Goal: Transaction & Acquisition: Download file/media

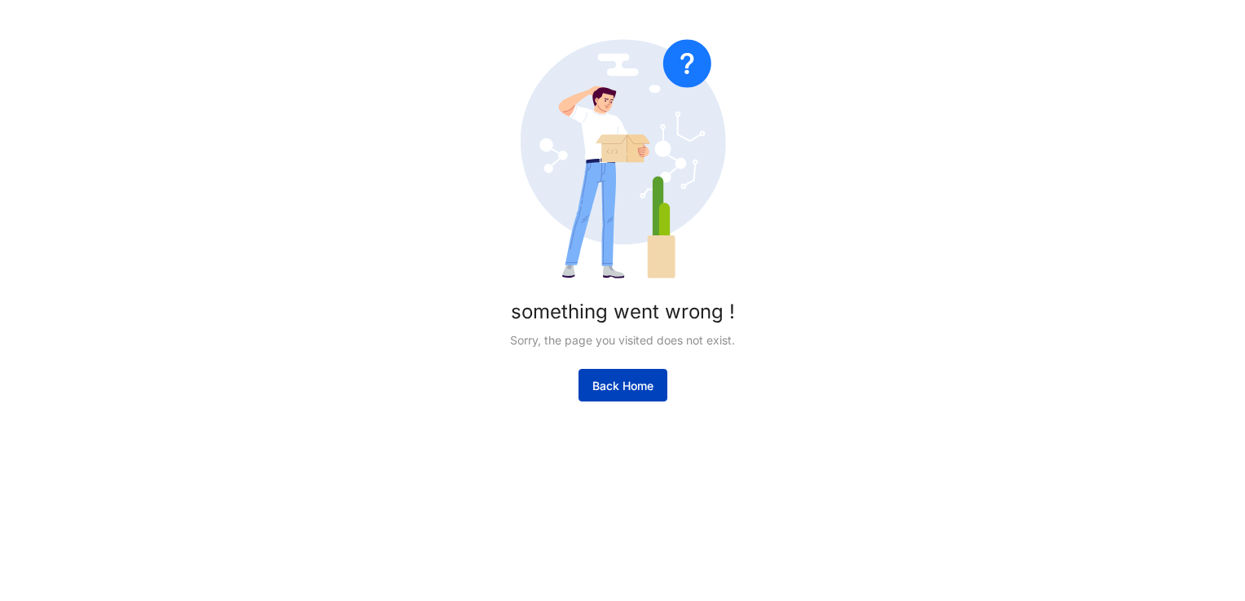
click at [618, 393] on span "Back Home" at bounding box center [622, 386] width 61 height 16
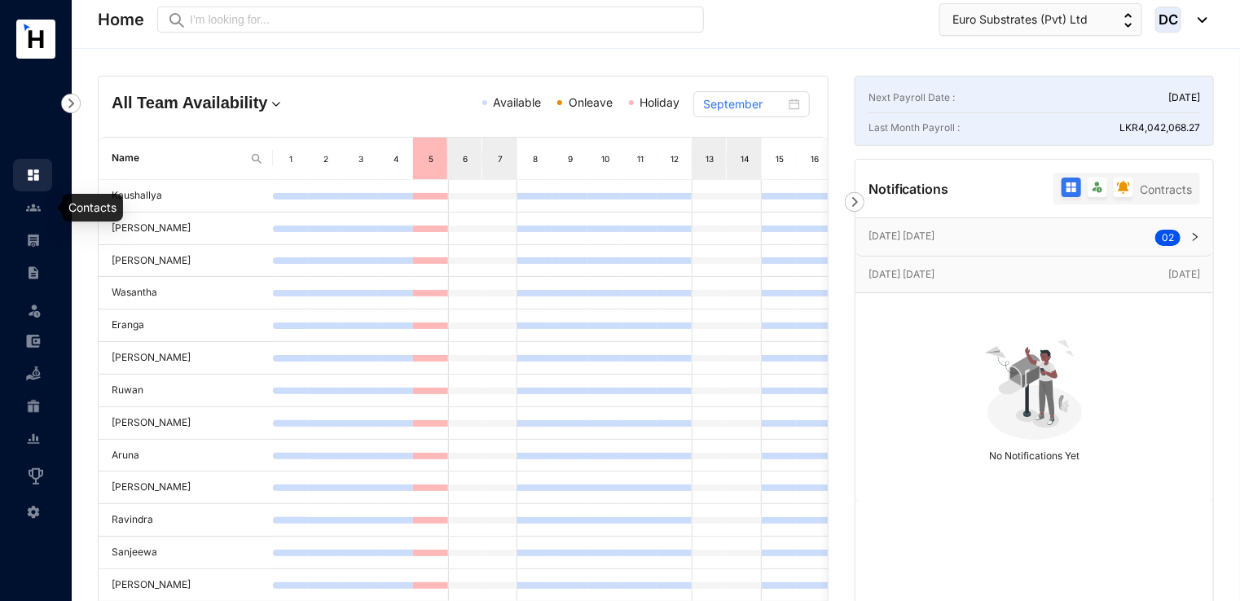
click at [31, 207] on img at bounding box center [33, 207] width 15 height 15
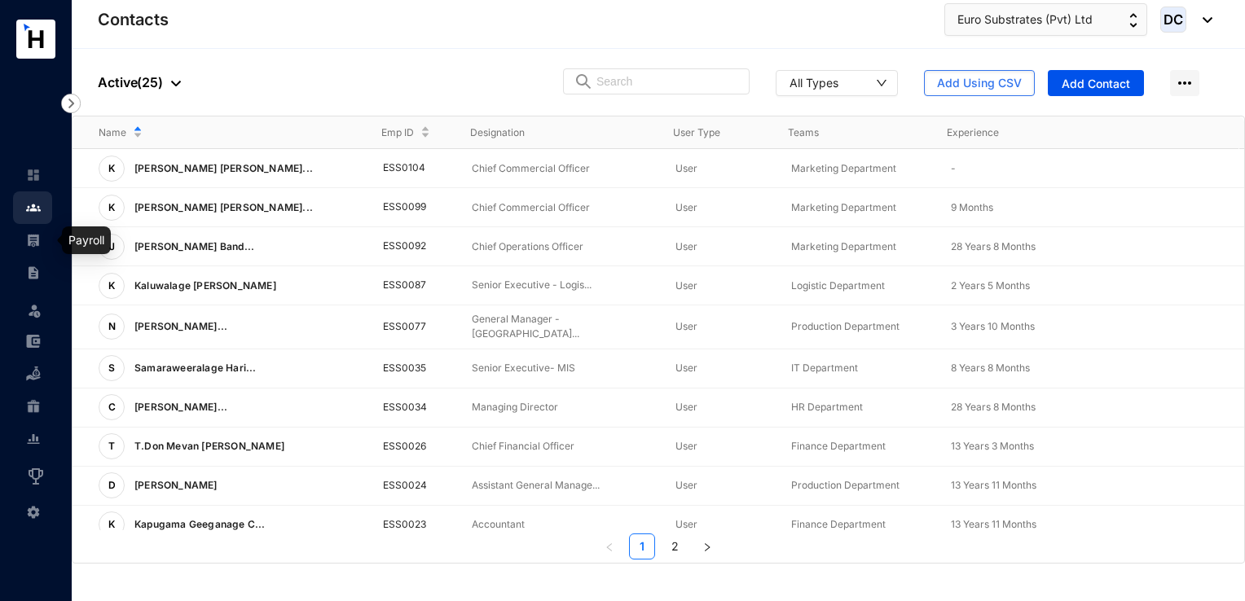
click at [37, 233] on img at bounding box center [33, 240] width 15 height 15
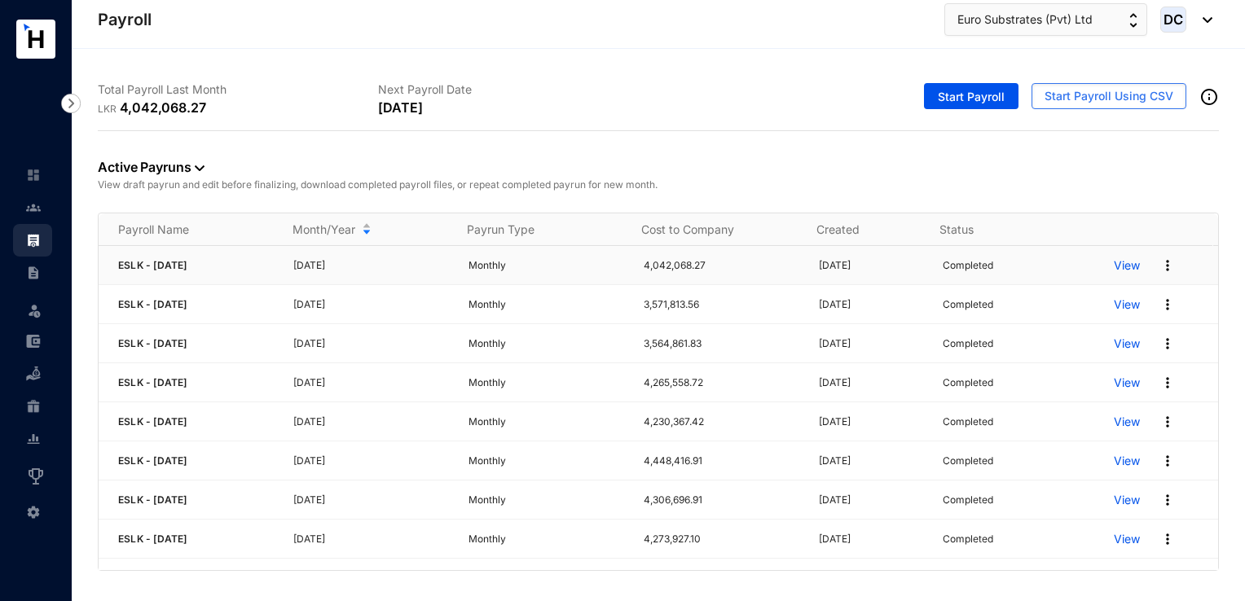
click at [1160, 264] on img at bounding box center [1168, 266] width 16 height 16
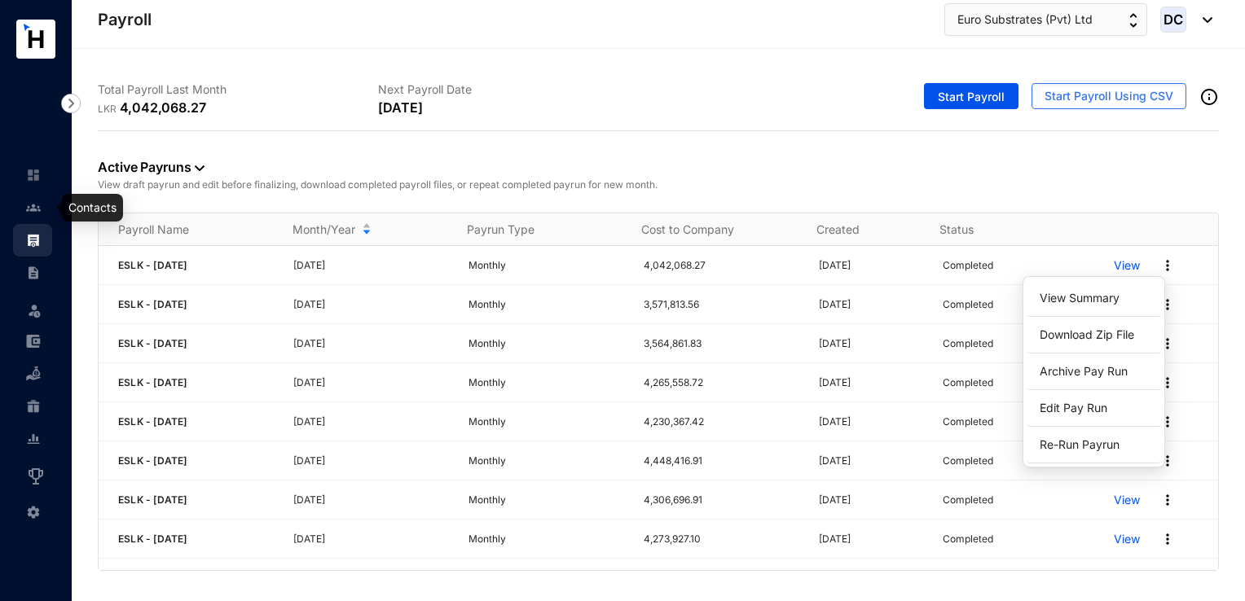
click at [33, 211] on img at bounding box center [33, 207] width 15 height 15
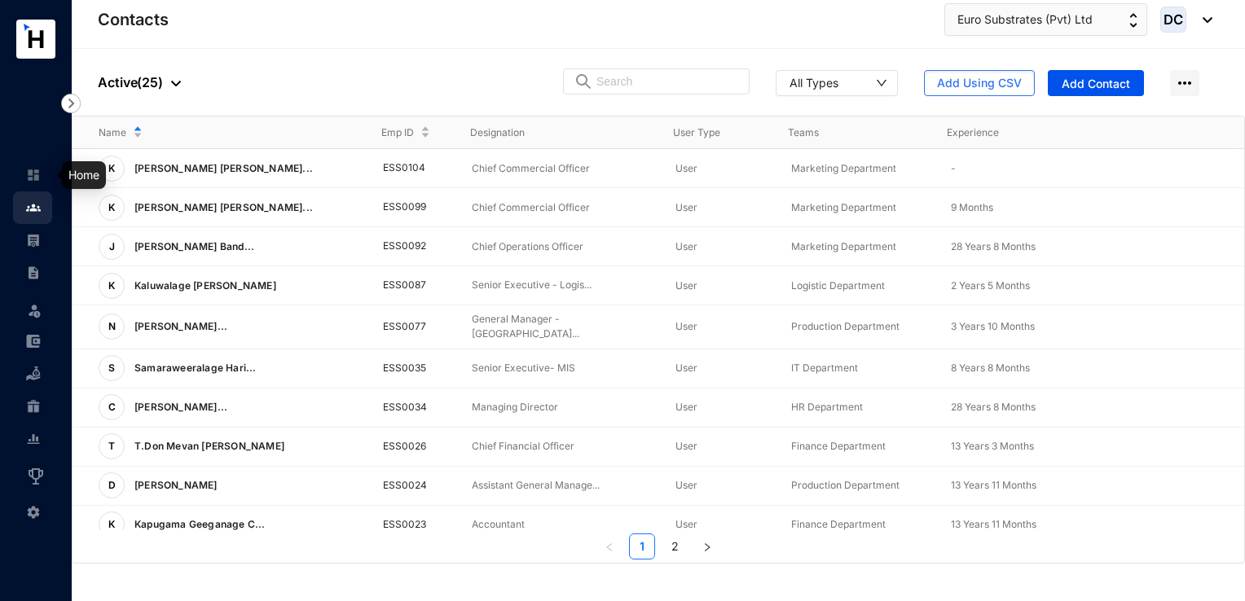
click at [33, 177] on img at bounding box center [33, 175] width 15 height 15
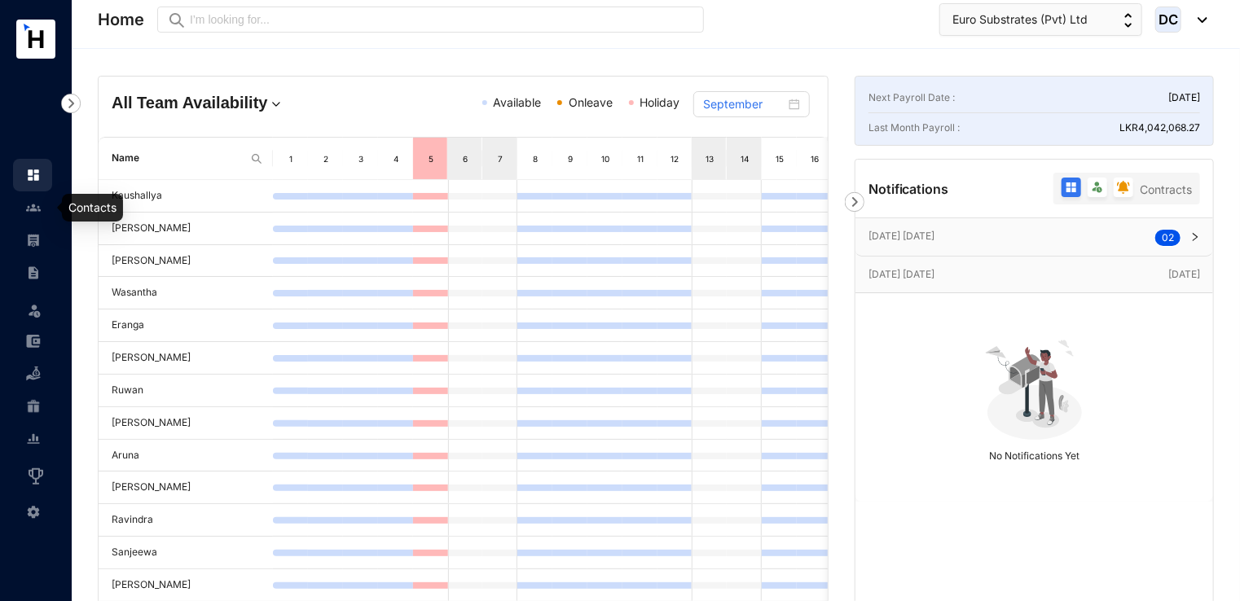
click at [37, 209] on img at bounding box center [33, 207] width 15 height 15
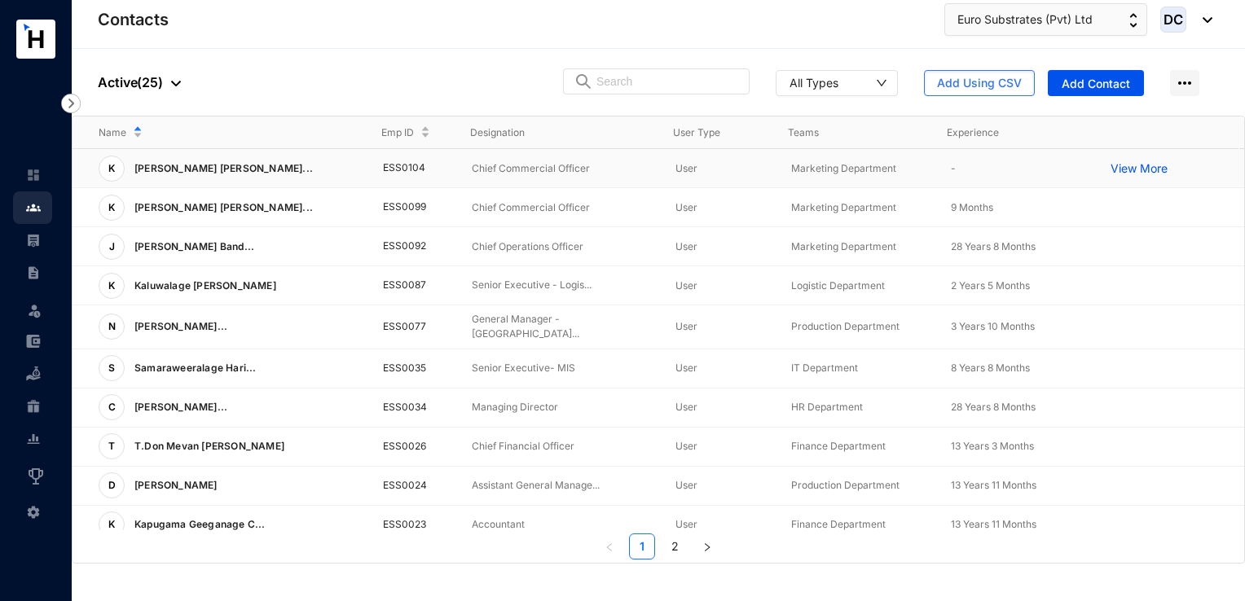
click at [864, 169] on p "Marketing Department" at bounding box center [858, 169] width 134 height 16
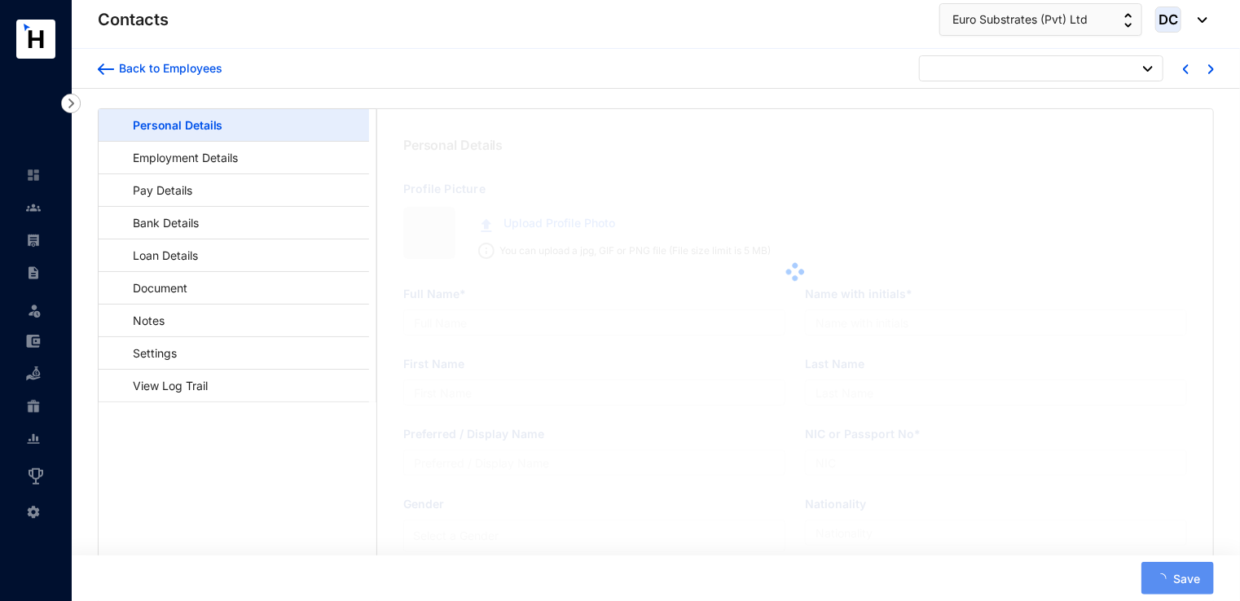
type input "[PERSON_NAME] [PERSON_NAME]"
type input "K F C D Zilva"
type input "Zilwa"
type input "[PERSON_NAME]"
type input "701530098V"
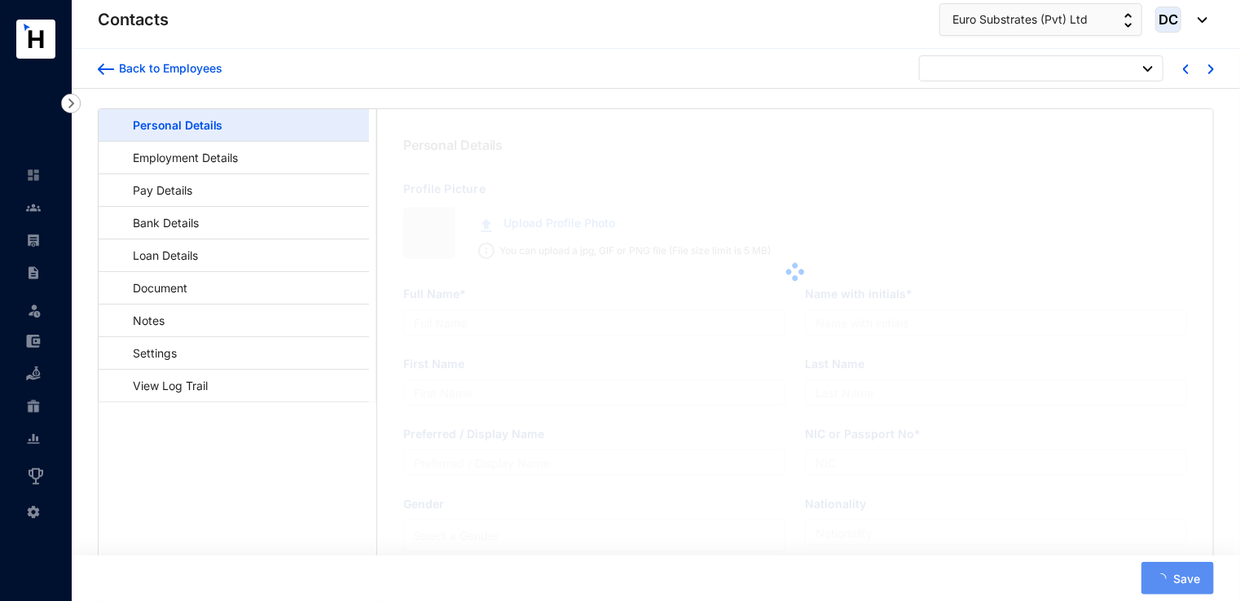
type input "[STREET_ADDRESS]."
type input "[DATE]"
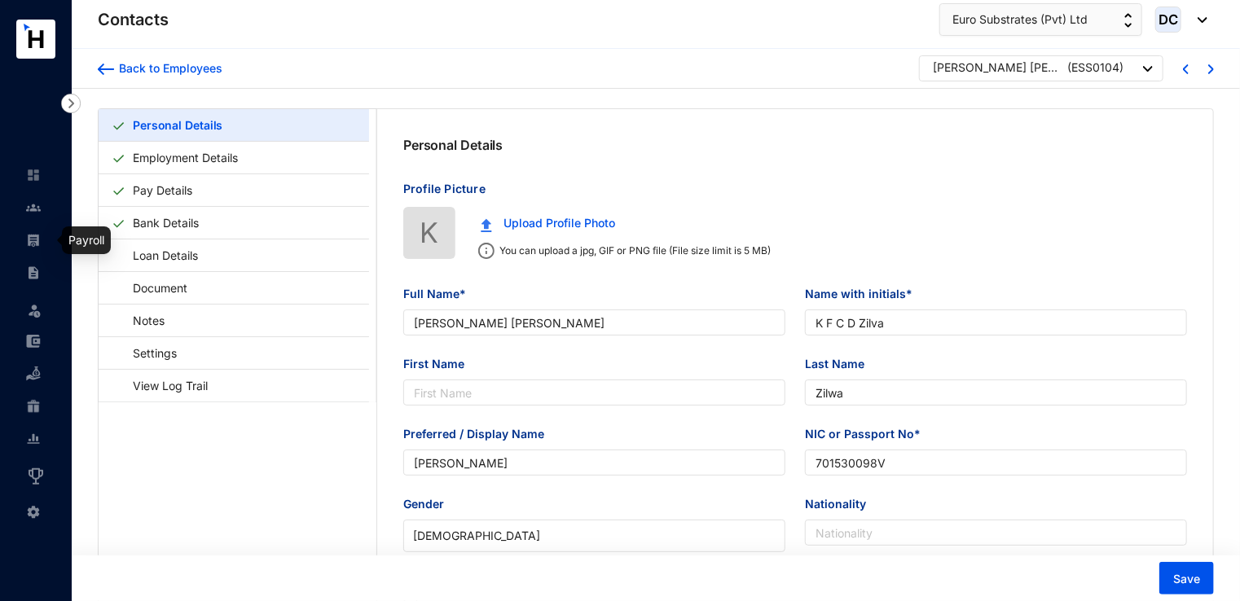
click at [38, 242] on img at bounding box center [33, 240] width 15 height 15
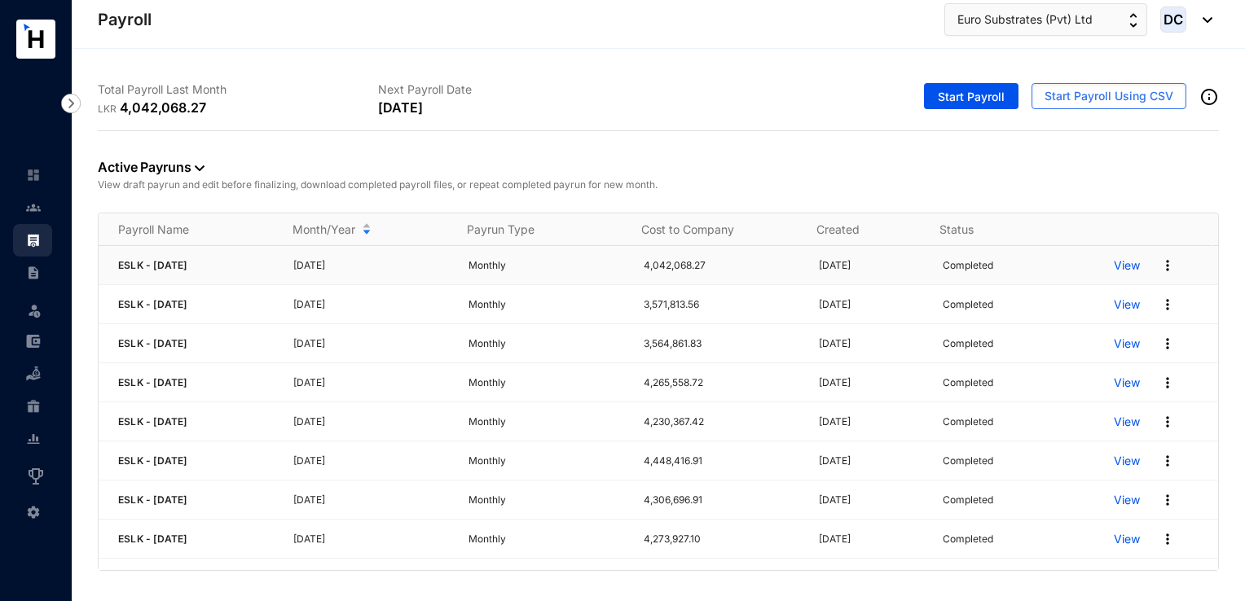
click at [1160, 267] on img at bounding box center [1168, 266] width 16 height 16
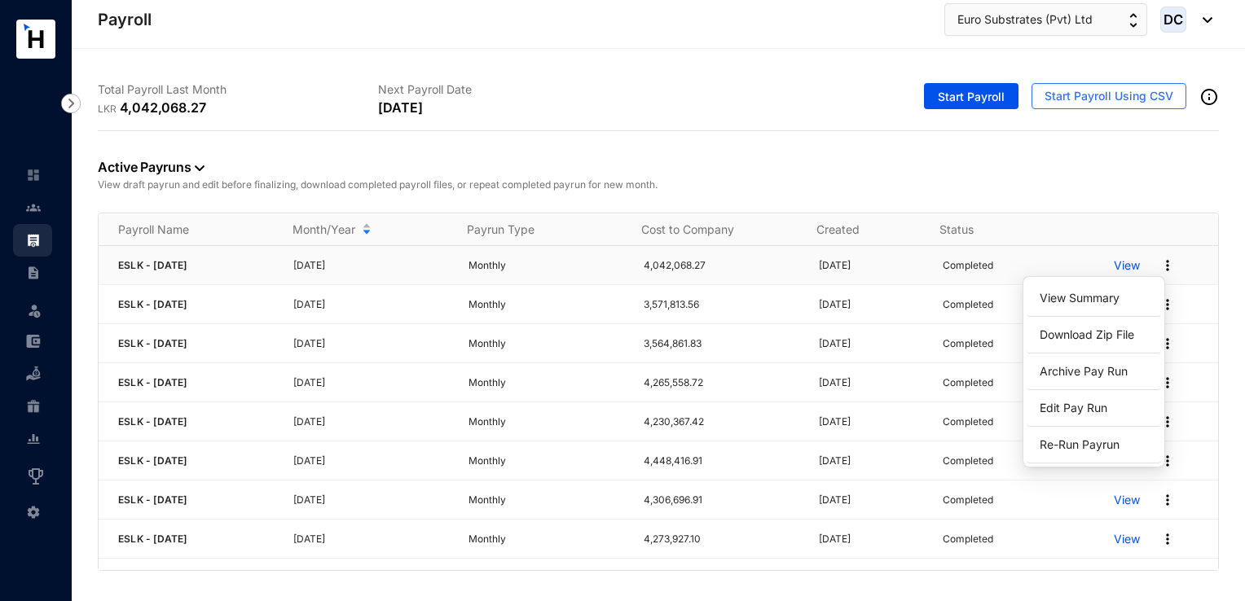
click at [1121, 262] on p "View" at bounding box center [1127, 266] width 26 height 16
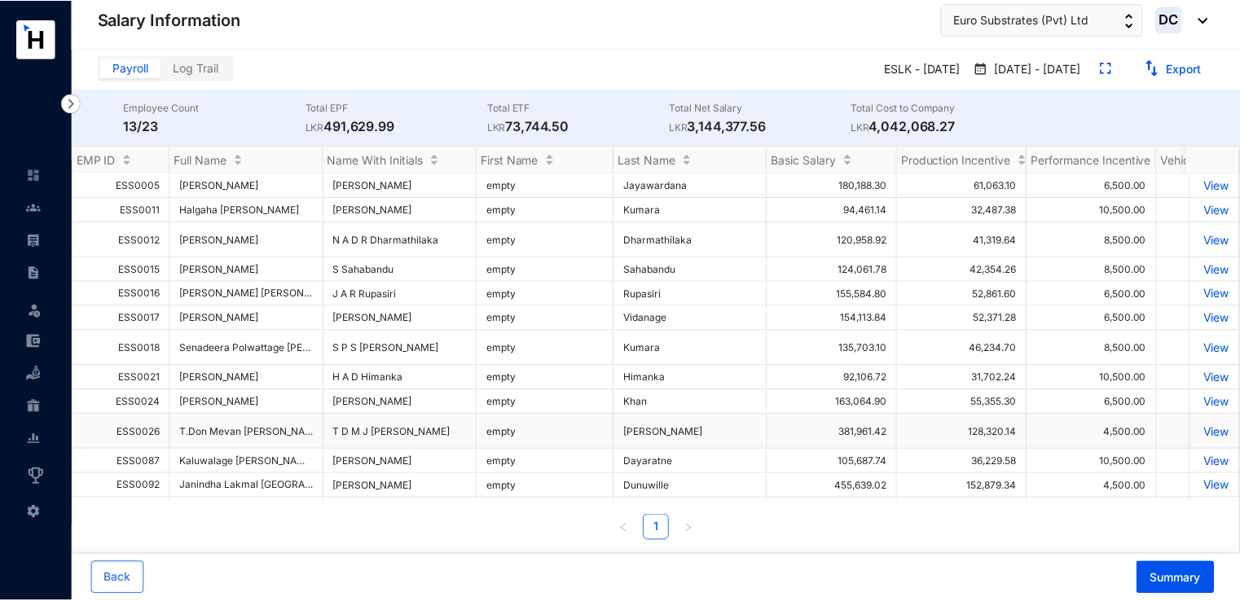
scroll to position [20, 0]
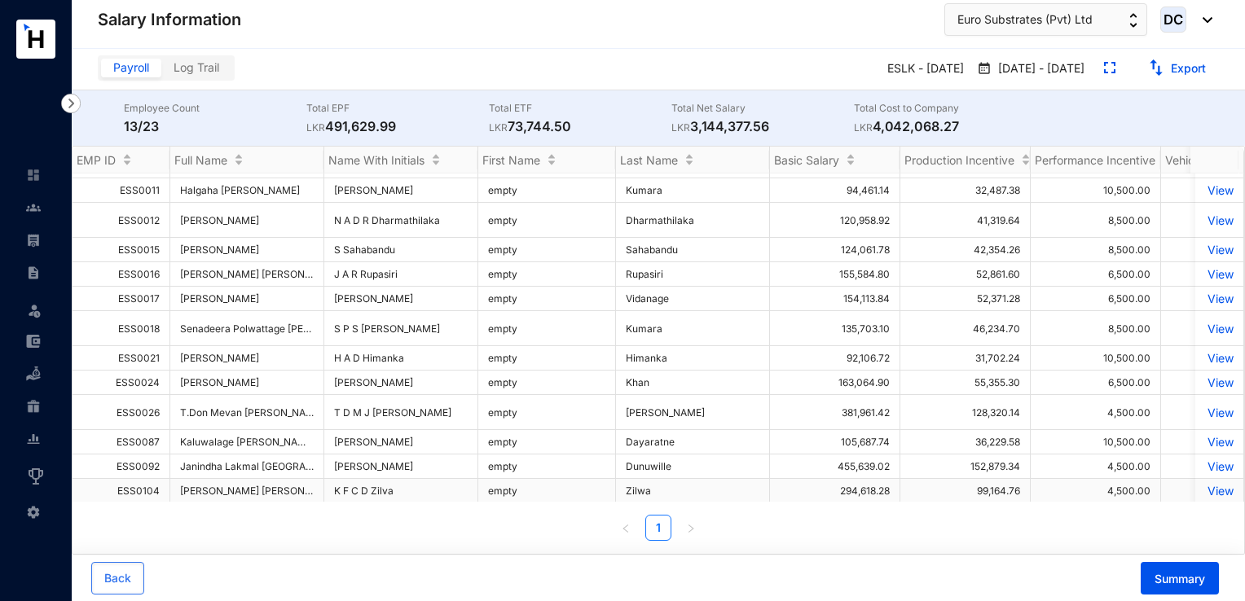
click at [1213, 484] on p "View" at bounding box center [1219, 491] width 29 height 14
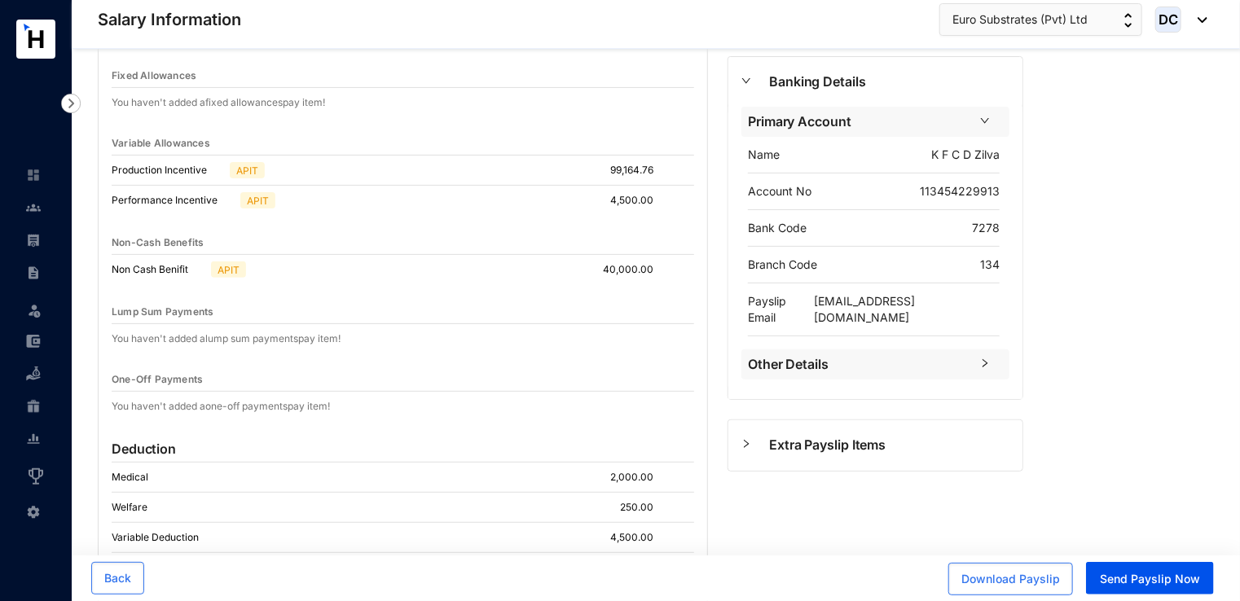
scroll to position [490, 0]
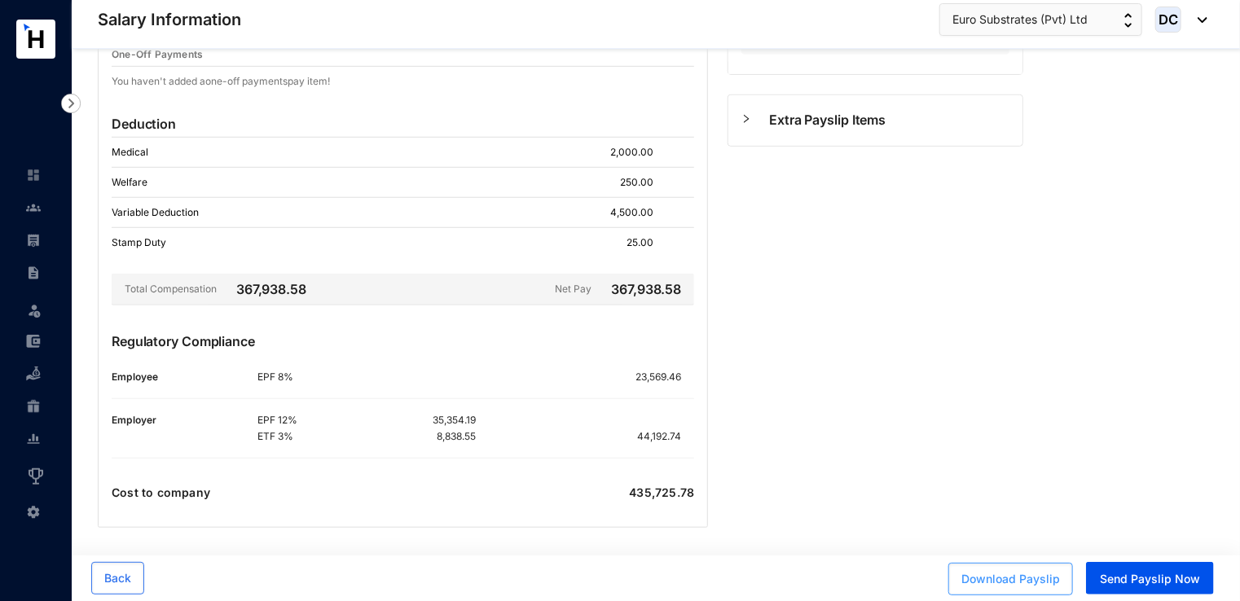
click at [1005, 582] on span "Download Payslip" at bounding box center [1011, 579] width 99 height 16
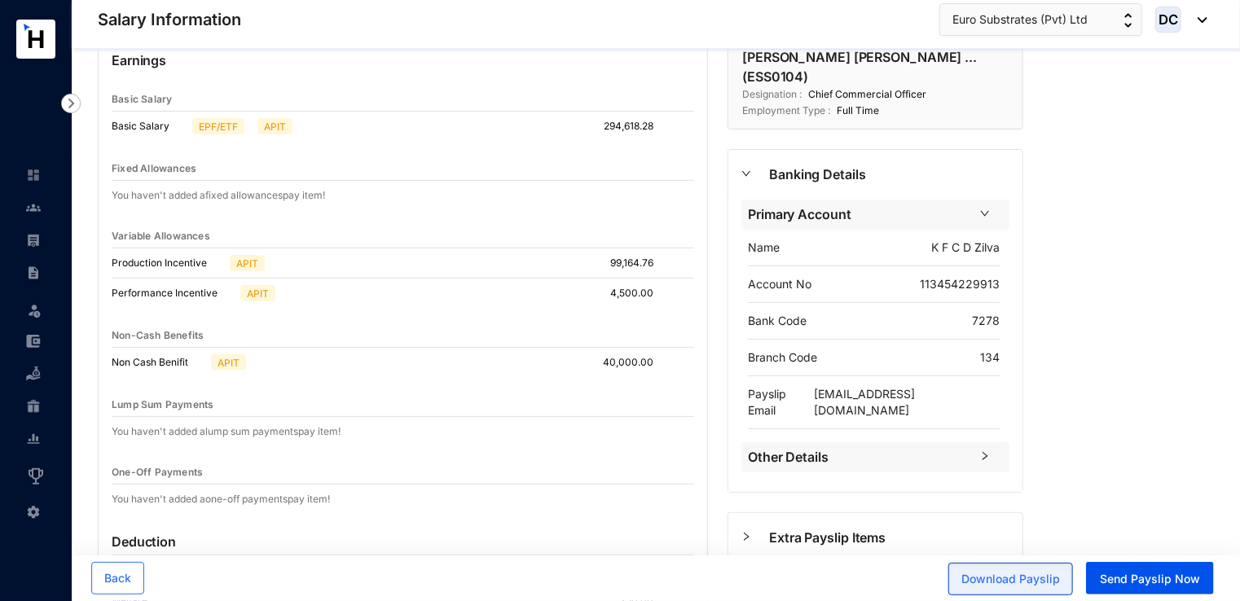
scroll to position [1, 0]
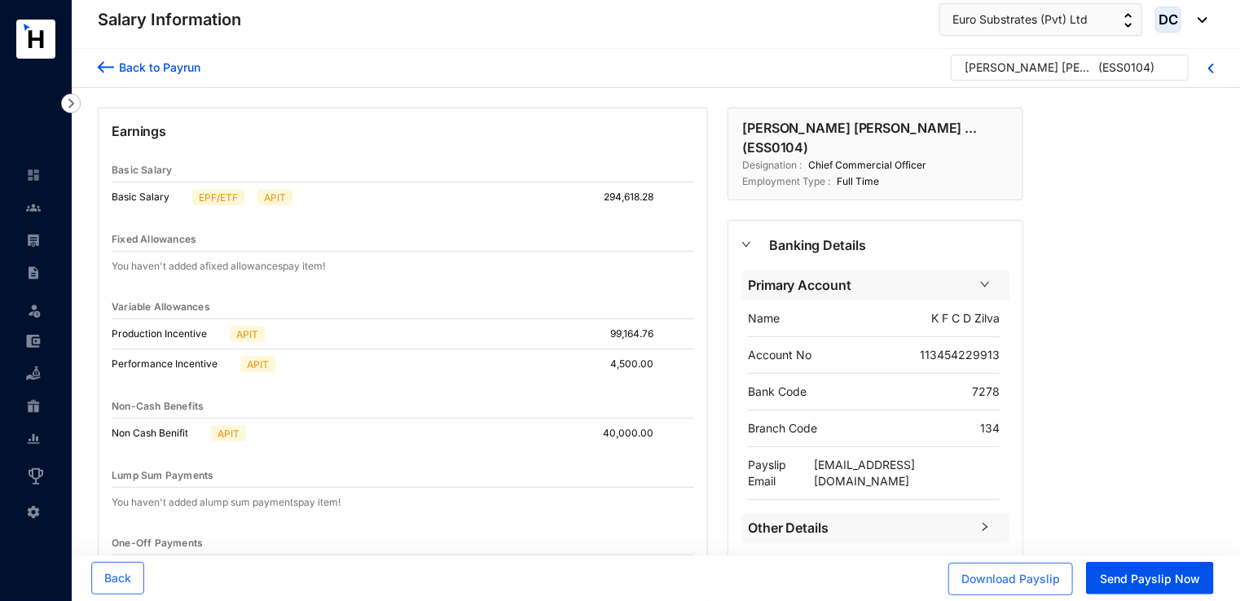
click at [802, 518] on span "Other Details" at bounding box center [859, 528] width 222 height 20
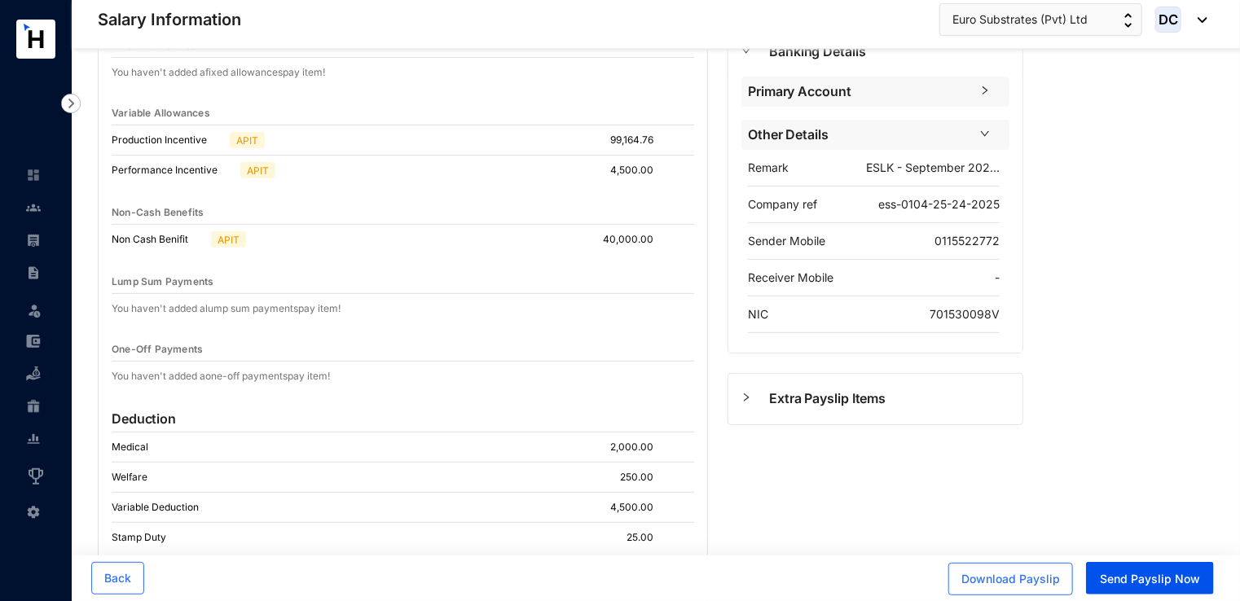
scroll to position [82, 0]
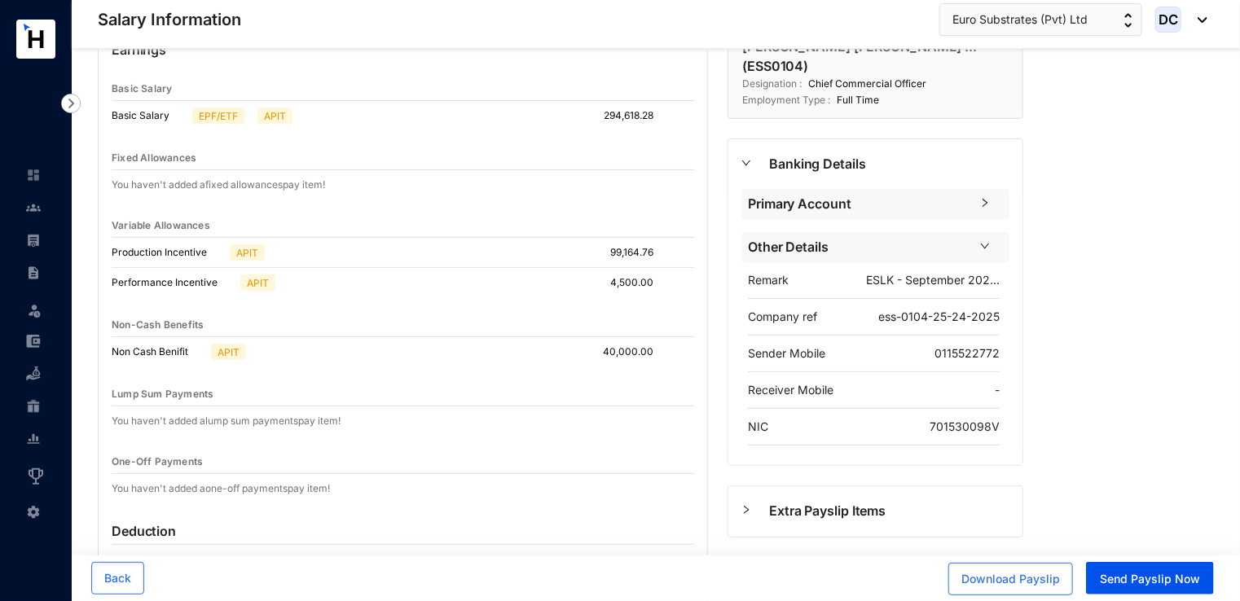
click at [834, 237] on span "Other Details" at bounding box center [859, 247] width 222 height 20
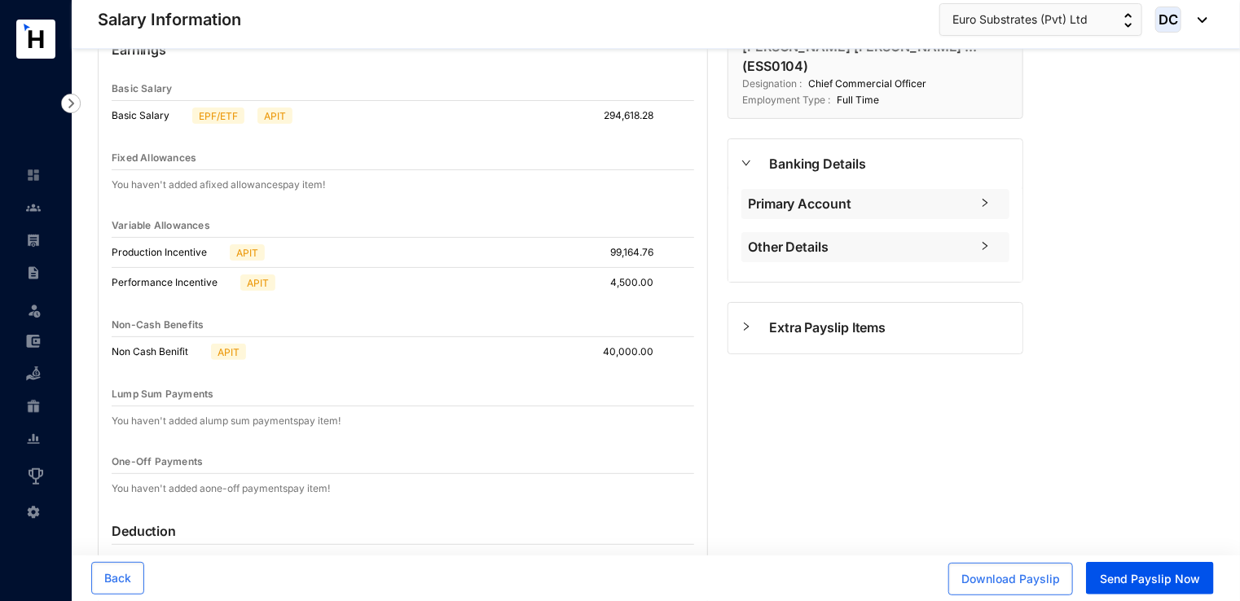
click at [834, 194] on span "Primary Account" at bounding box center [859, 204] width 222 height 20
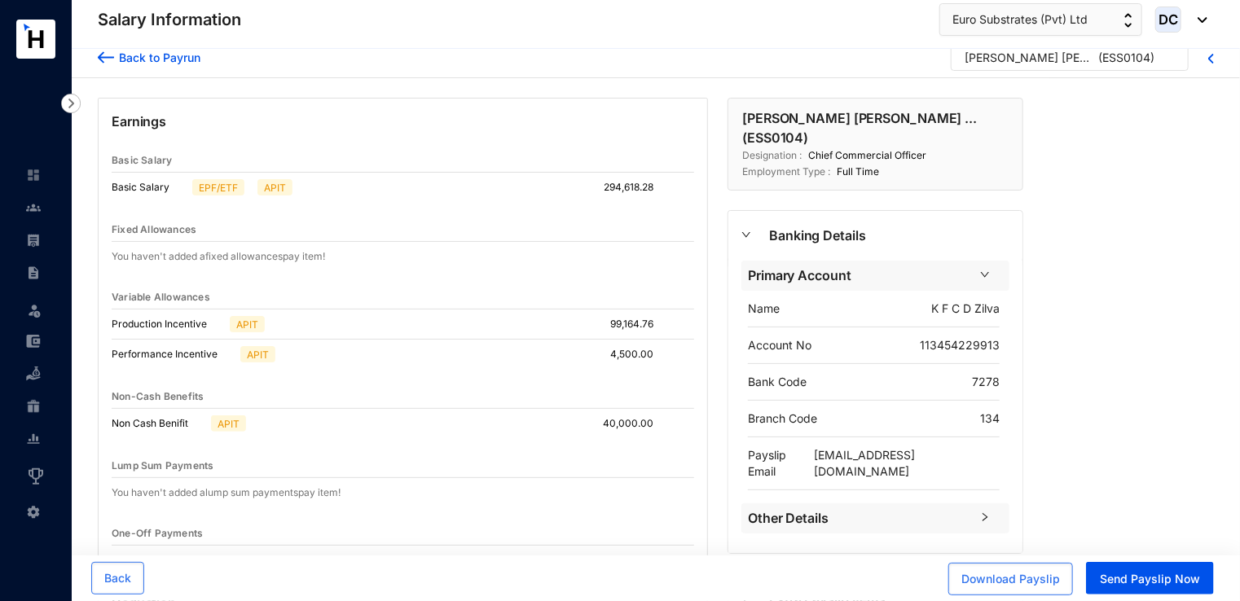
scroll to position [1, 0]
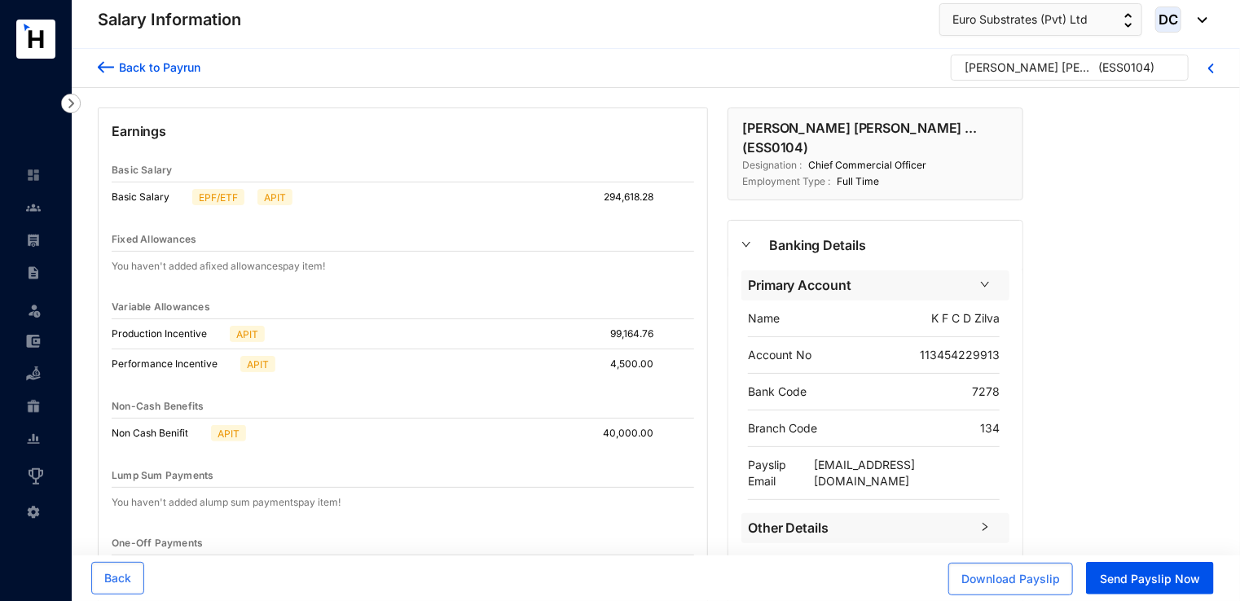
click at [869, 518] on span "Other Details" at bounding box center [859, 528] width 222 height 20
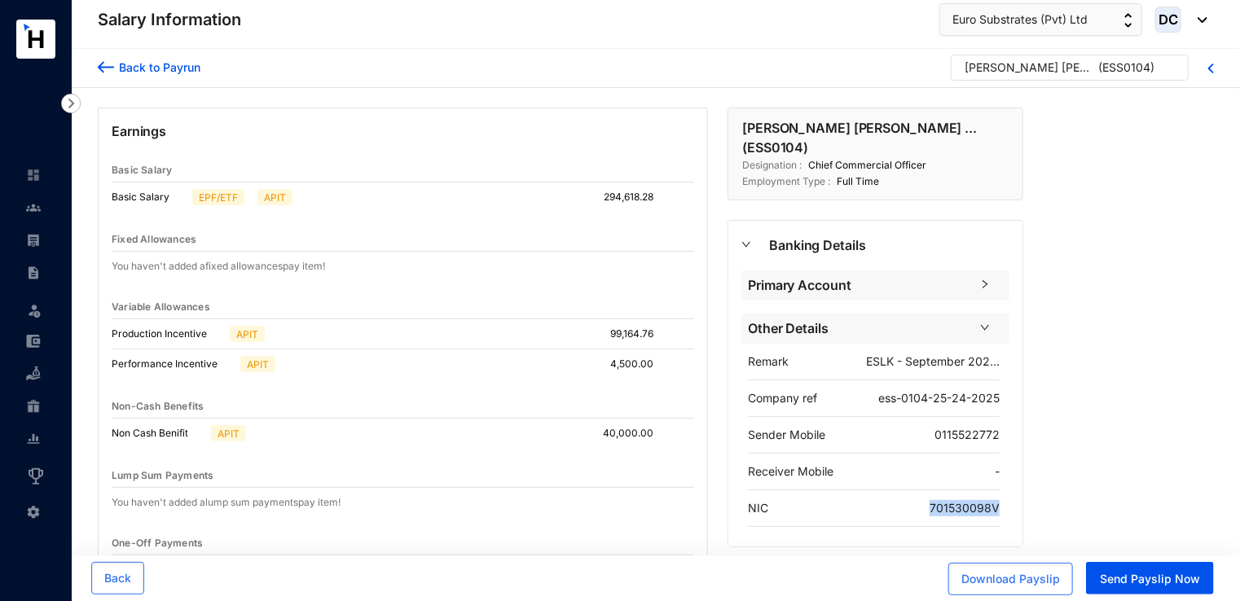
drag, startPoint x: 926, startPoint y: 484, endPoint x: 1017, endPoint y: 497, distance: 92.2
click at [1017, 497] on div "Other Details Remark ESLK - September 202... Company ref ess-0104-25-24-2025 Se…" at bounding box center [876, 427] width 294 height 227
copy p "701530098V"
